Goal: Navigation & Orientation: Find specific page/section

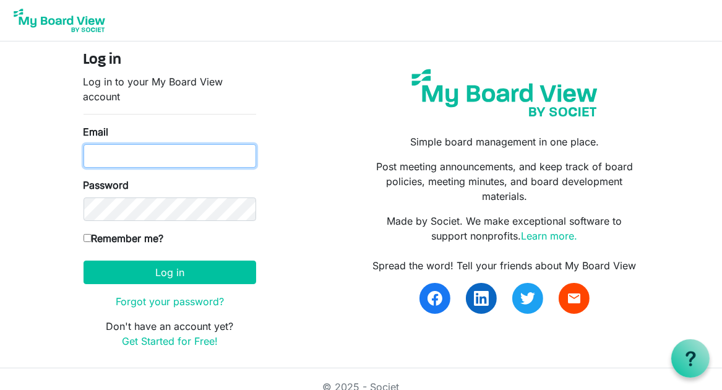
type input "[EMAIL_ADDRESS][DOMAIN_NAME]"
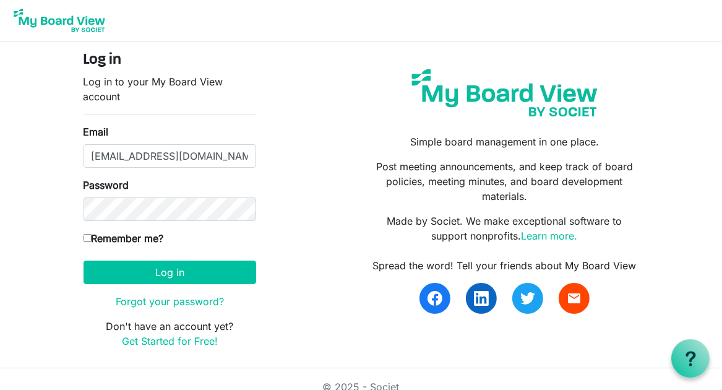
click at [665, 158] on body "Log in Log in to your My Board View account Email bbussan@boundlesscompassion.o…" at bounding box center [361, 184] width 722 height 368
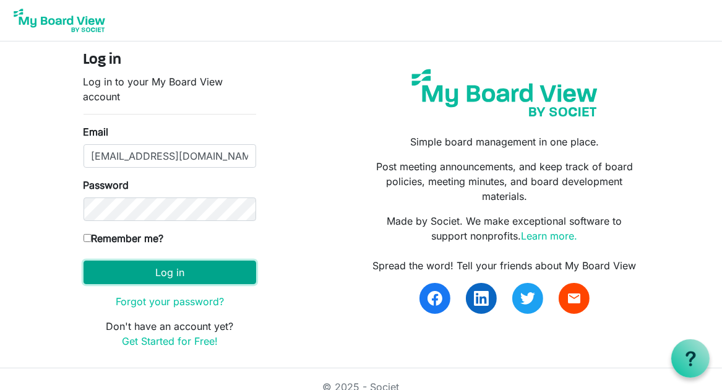
click at [188, 268] on button "Log in" at bounding box center [170, 273] width 173 height 24
click at [193, 268] on button "Log in" at bounding box center [170, 273] width 173 height 24
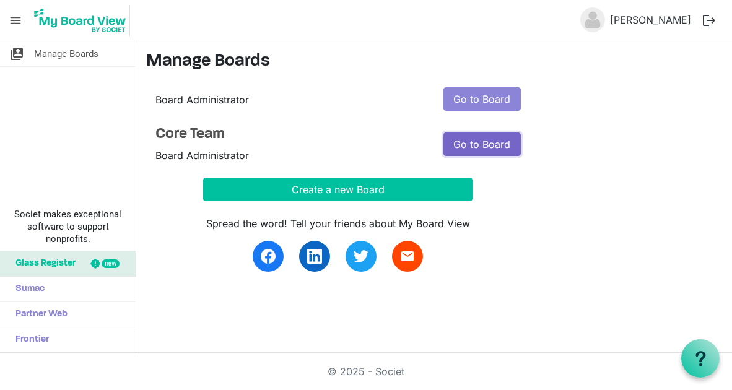
click at [500, 145] on link "Go to Board" at bounding box center [481, 144] width 77 height 24
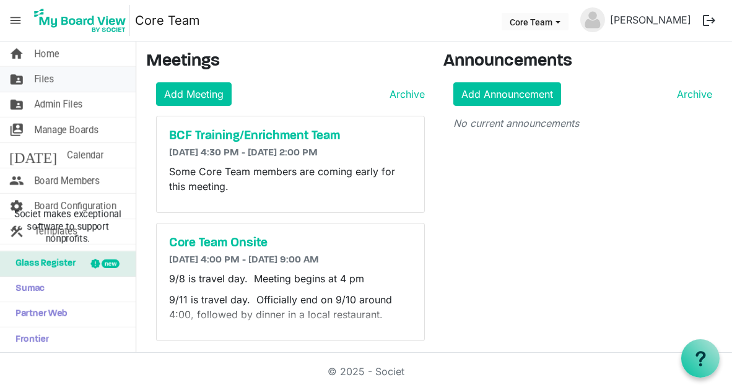
click at [37, 81] on span "Files" at bounding box center [44, 79] width 20 height 25
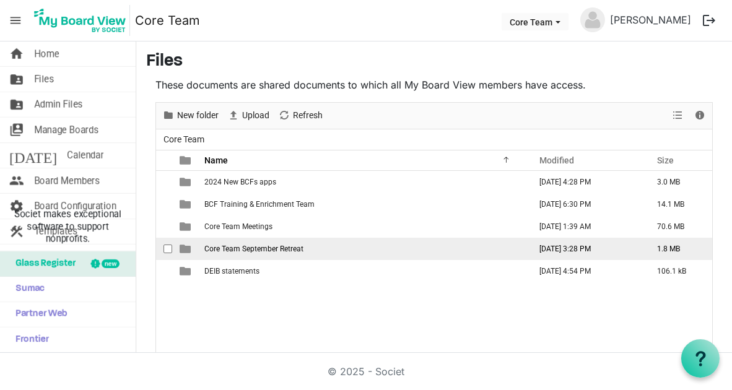
click at [257, 246] on span "Core Team September Retreat" at bounding box center [253, 249] width 99 height 9
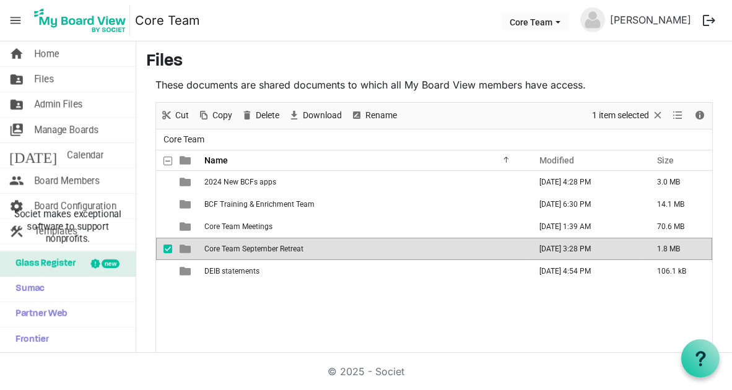
click at [257, 246] on span "Core Team September Retreat" at bounding box center [253, 249] width 99 height 9
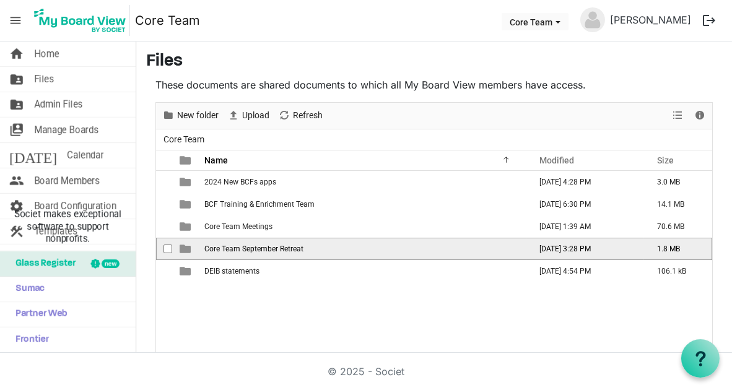
click at [257, 246] on span "Core Team September Retreat" at bounding box center [253, 249] width 99 height 9
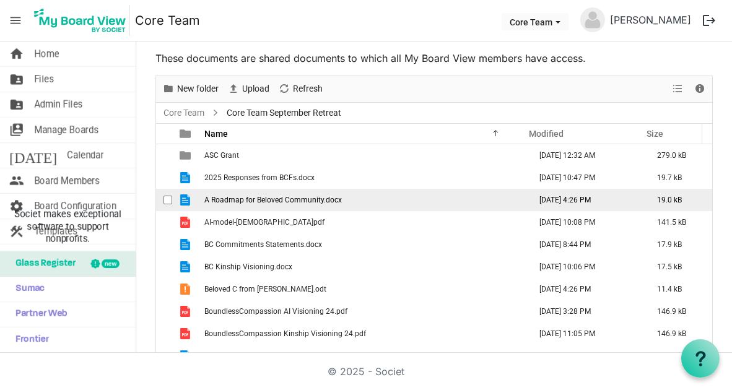
click at [316, 197] on span "A Roadmap for Beloved Community.docx" at bounding box center [272, 200] width 137 height 9
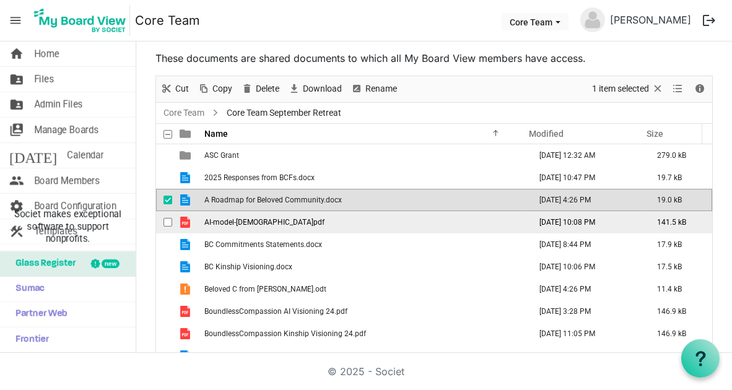
click at [267, 219] on span "AI-model-[DEMOGRAPHIC_DATA]pdf" at bounding box center [264, 222] width 120 height 9
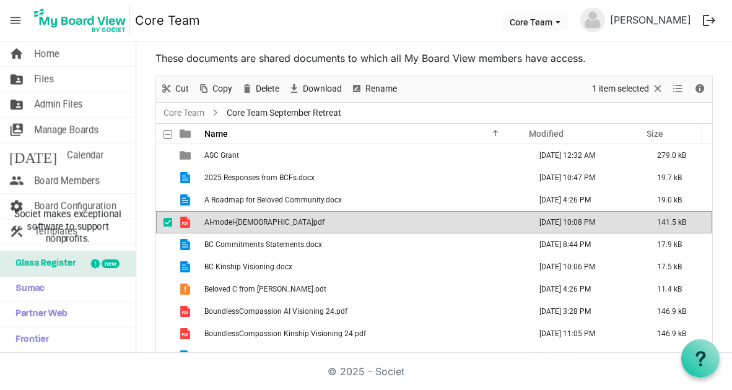
click at [267, 219] on span "AI-model-[DEMOGRAPHIC_DATA]pdf" at bounding box center [264, 222] width 120 height 9
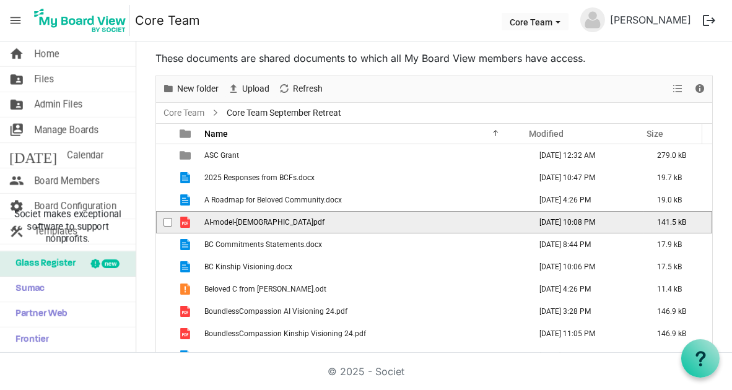
click at [267, 219] on span "AI-model-[DEMOGRAPHIC_DATA]pdf" at bounding box center [264, 222] width 120 height 9
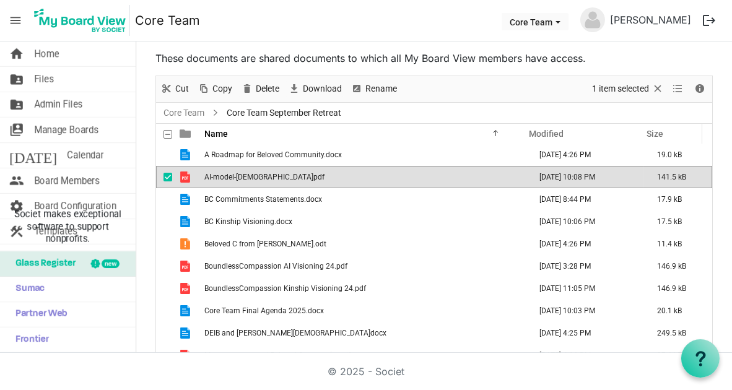
scroll to position [50, 0]
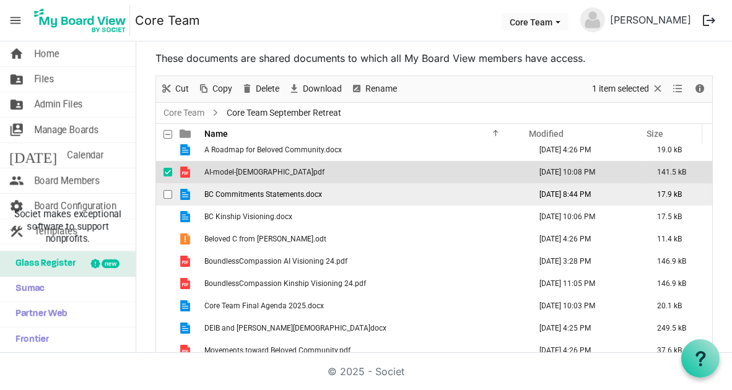
click at [281, 191] on span "BC Commitments Statements.docx" at bounding box center [263, 194] width 118 height 9
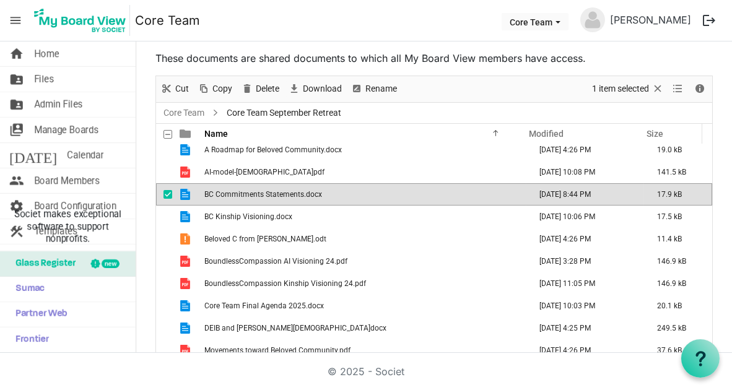
click at [281, 191] on span "BC Commitments Statements.docx" at bounding box center [263, 194] width 118 height 9
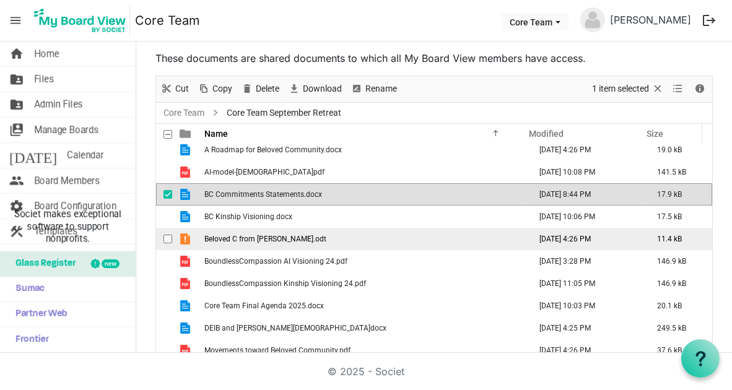
click at [284, 237] on span "Beloved C from [PERSON_NAME].odt" at bounding box center [265, 239] width 122 height 9
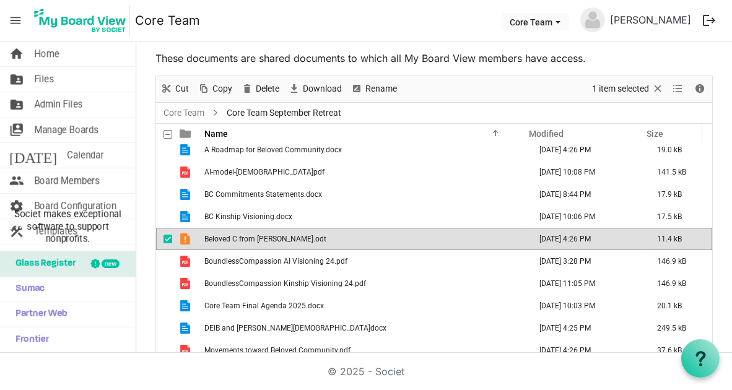
click at [284, 237] on span "Beloved C from [PERSON_NAME].odt" at bounding box center [265, 239] width 122 height 9
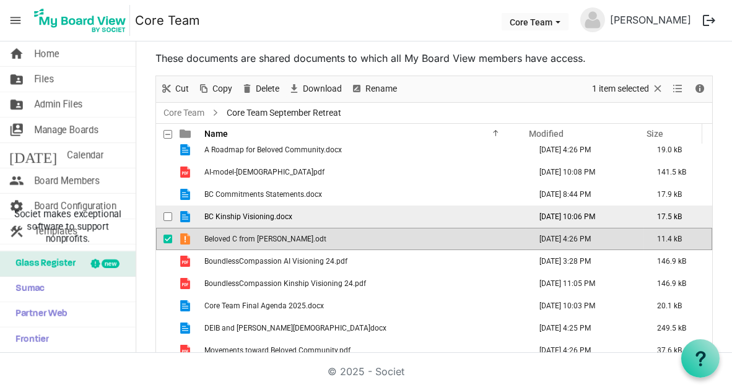
click at [258, 214] on span "BC Kinship Visioning.docx" at bounding box center [248, 216] width 88 height 9
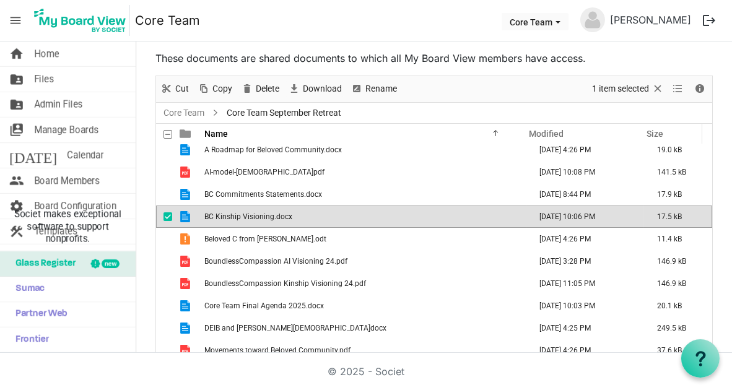
click at [258, 214] on span "BC Kinship Visioning.docx" at bounding box center [248, 216] width 88 height 9
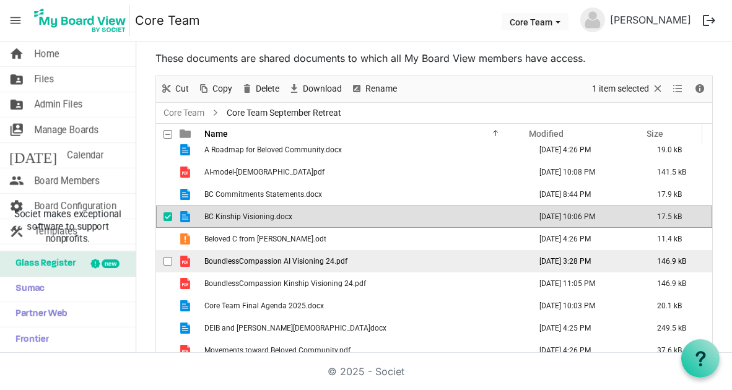
click at [329, 257] on span "BoundlessCompassion AI Visioning 24.pdf" at bounding box center [275, 261] width 143 height 9
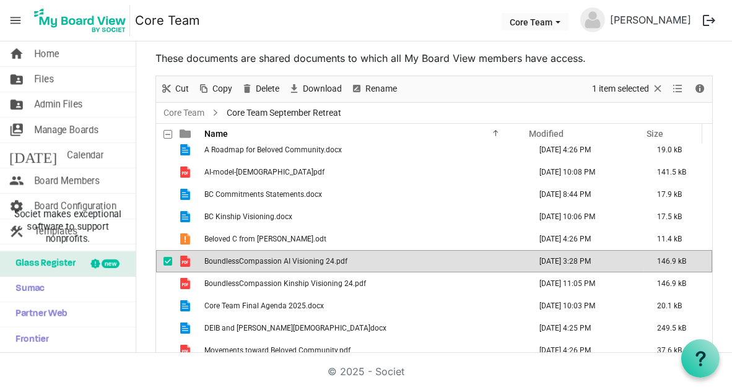
click at [329, 257] on span "BoundlessCompassion AI Visioning 24.pdf" at bounding box center [275, 261] width 143 height 9
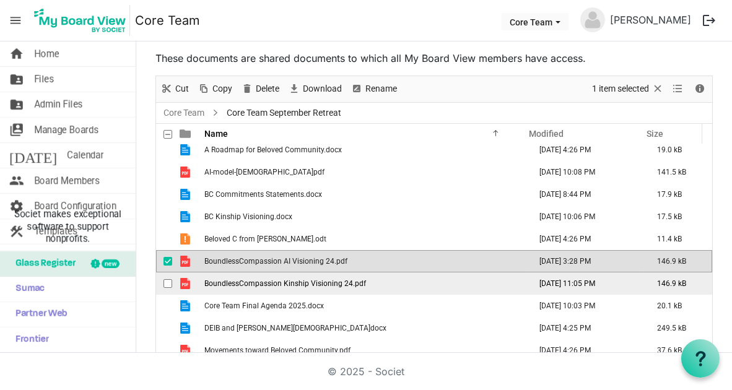
click at [314, 281] on span "BoundlessCompassion Kinship Visioning 24.pdf" at bounding box center [285, 283] width 162 height 9
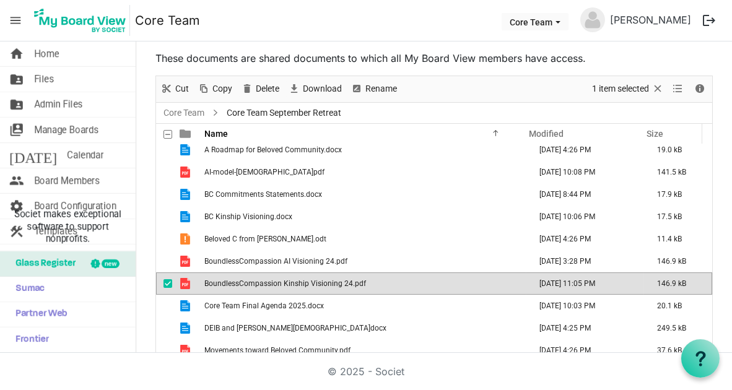
click at [314, 281] on span "BoundlessCompassion Kinship Visioning 24.pdf" at bounding box center [285, 283] width 162 height 9
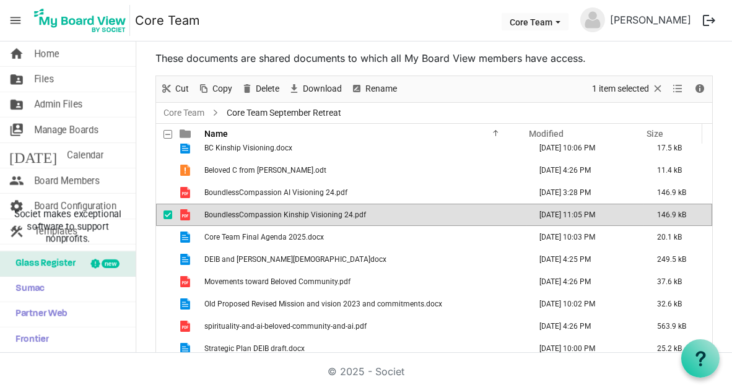
scroll to position [124, 0]
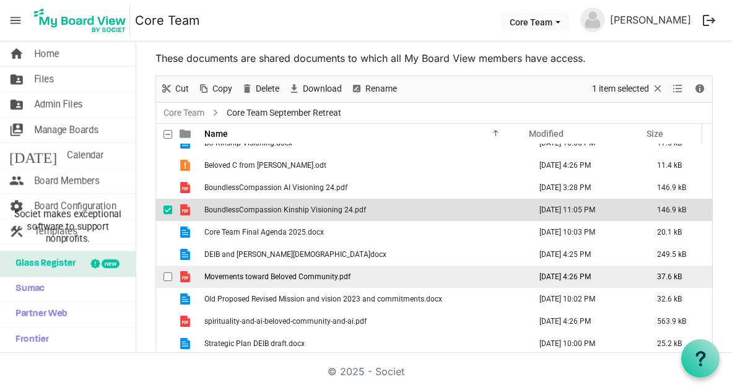
click at [257, 276] on span "Movements toward Beloved Community.pdf" at bounding box center [277, 276] width 146 height 9
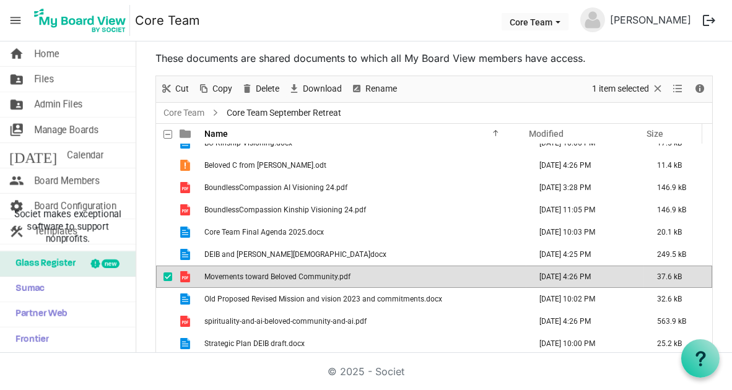
click at [257, 276] on span "Movements toward Beloved Community.pdf" at bounding box center [277, 276] width 146 height 9
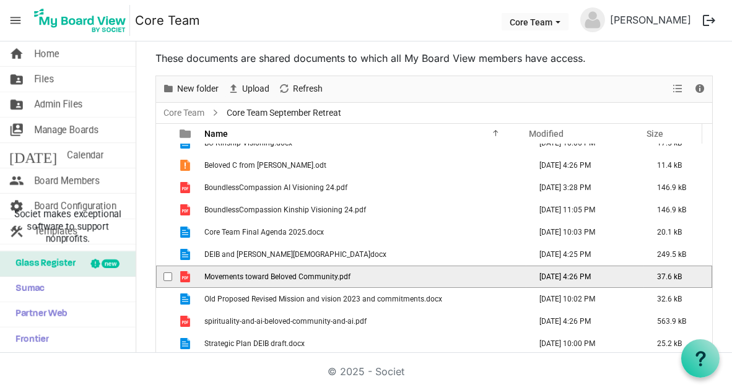
click at [257, 276] on span "Movements toward Beloved Community.pdf" at bounding box center [277, 276] width 146 height 9
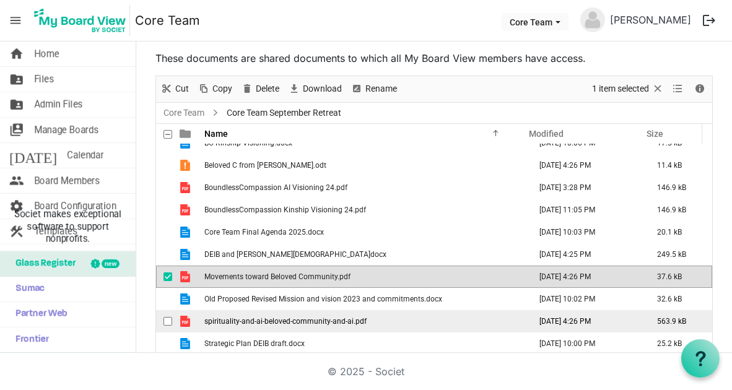
click at [308, 321] on span "spirituality-and-ai-beloved-community-and-ai.pdf" at bounding box center [285, 321] width 162 height 9
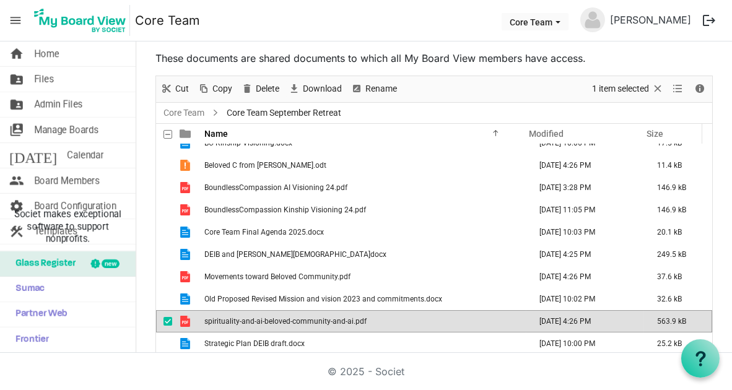
click at [308, 321] on span "spirituality-and-ai-beloved-community-and-ai.pdf" at bounding box center [285, 321] width 162 height 9
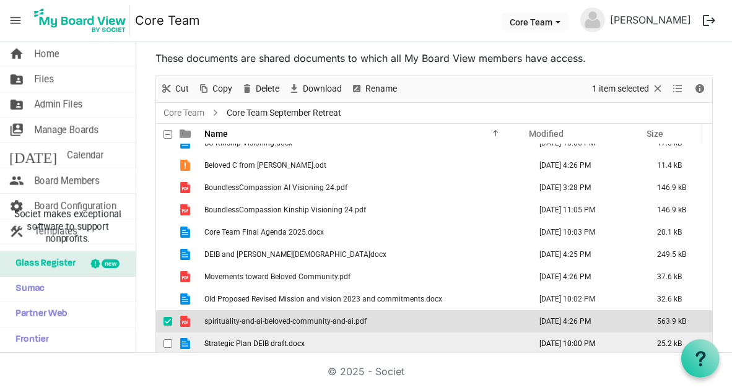
click at [271, 341] on span "Strategic Plan DEIB draft.docx" at bounding box center [254, 343] width 100 height 9
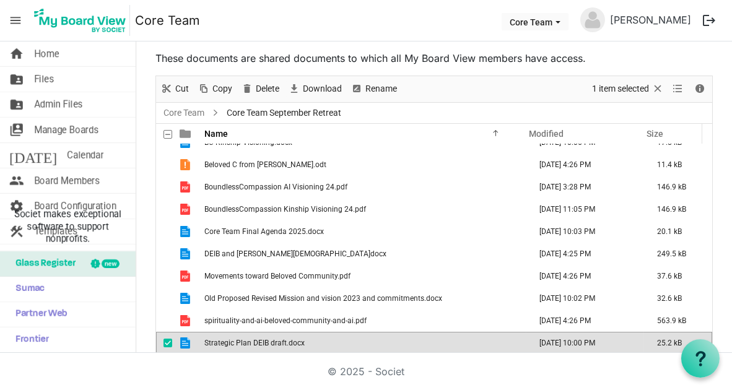
click at [271, 341] on span "Strategic Plan DEIB draft.docx" at bounding box center [254, 343] width 100 height 9
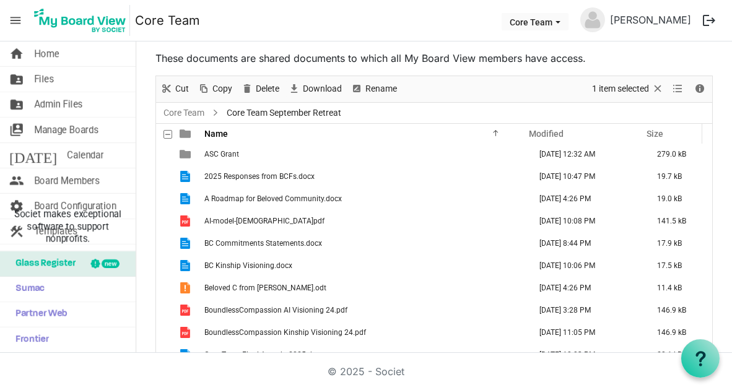
scroll to position [0, 0]
